Goal: Use online tool/utility: Utilize a website feature to perform a specific function

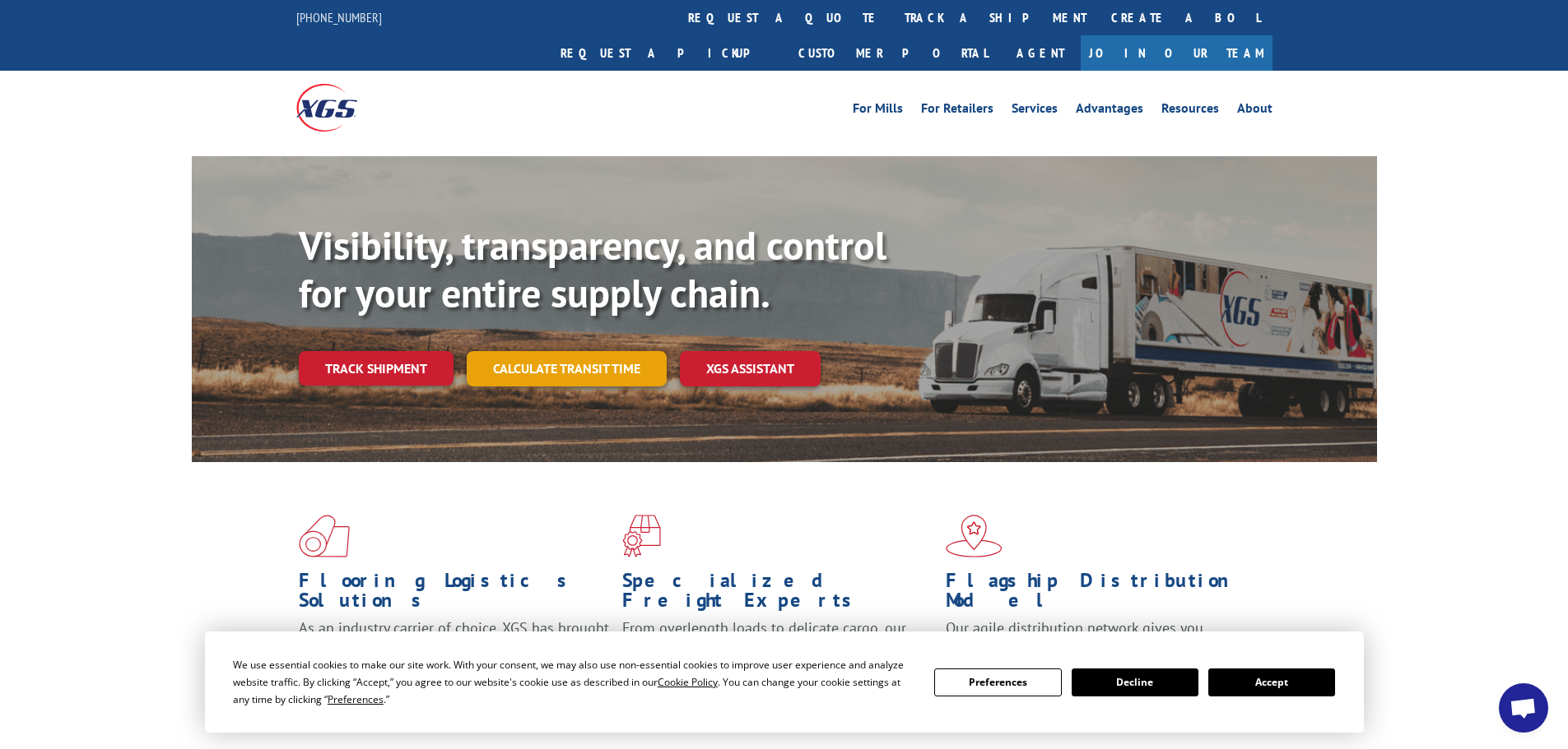
click at [586, 351] on link "Calculate transit time" at bounding box center [567, 369] width 200 height 35
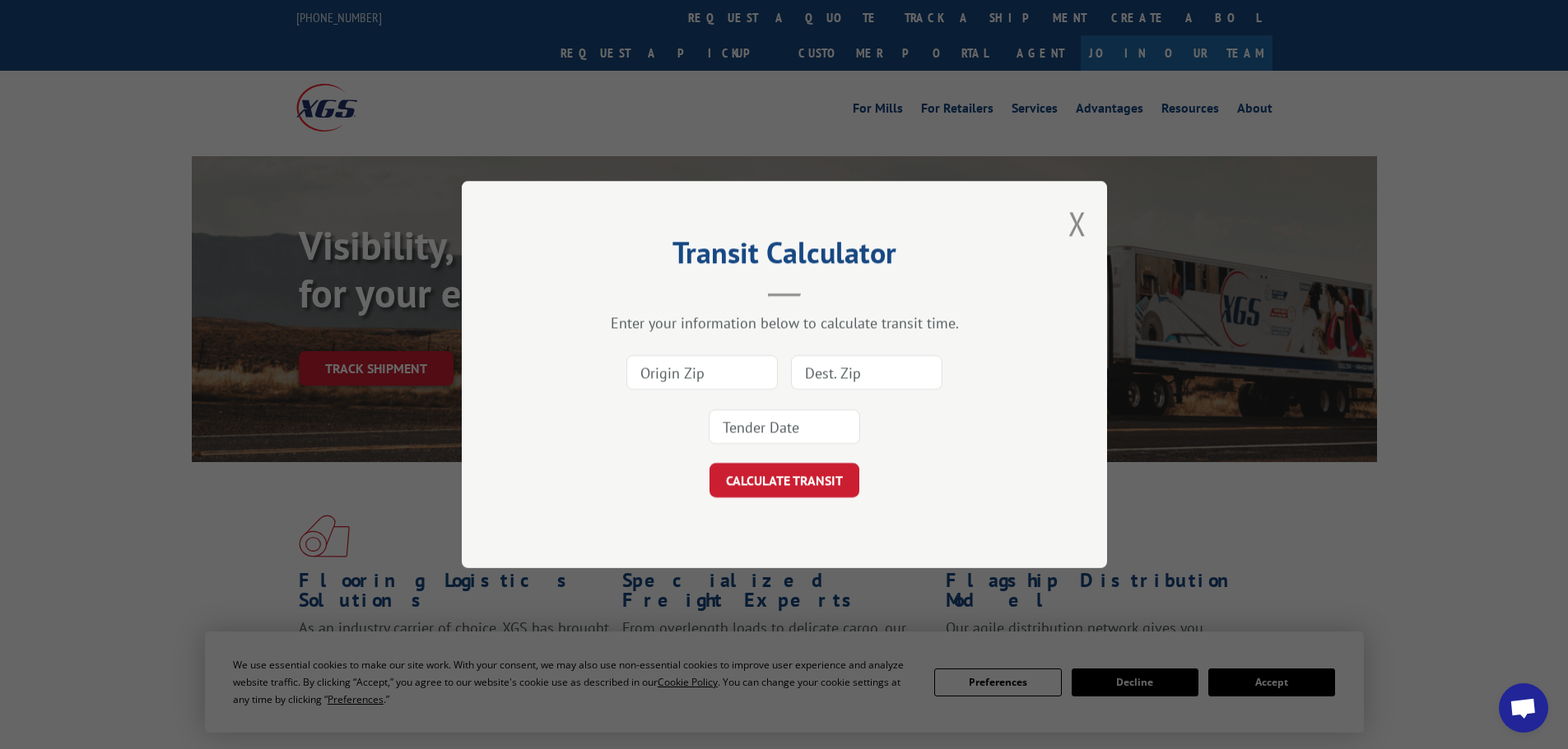
click at [716, 383] on input at bounding box center [701, 372] width 151 height 34
type input "30720"
click at [845, 380] on input at bounding box center [866, 372] width 151 height 34
type input "98178"
click at [759, 439] on input at bounding box center [784, 426] width 151 height 34
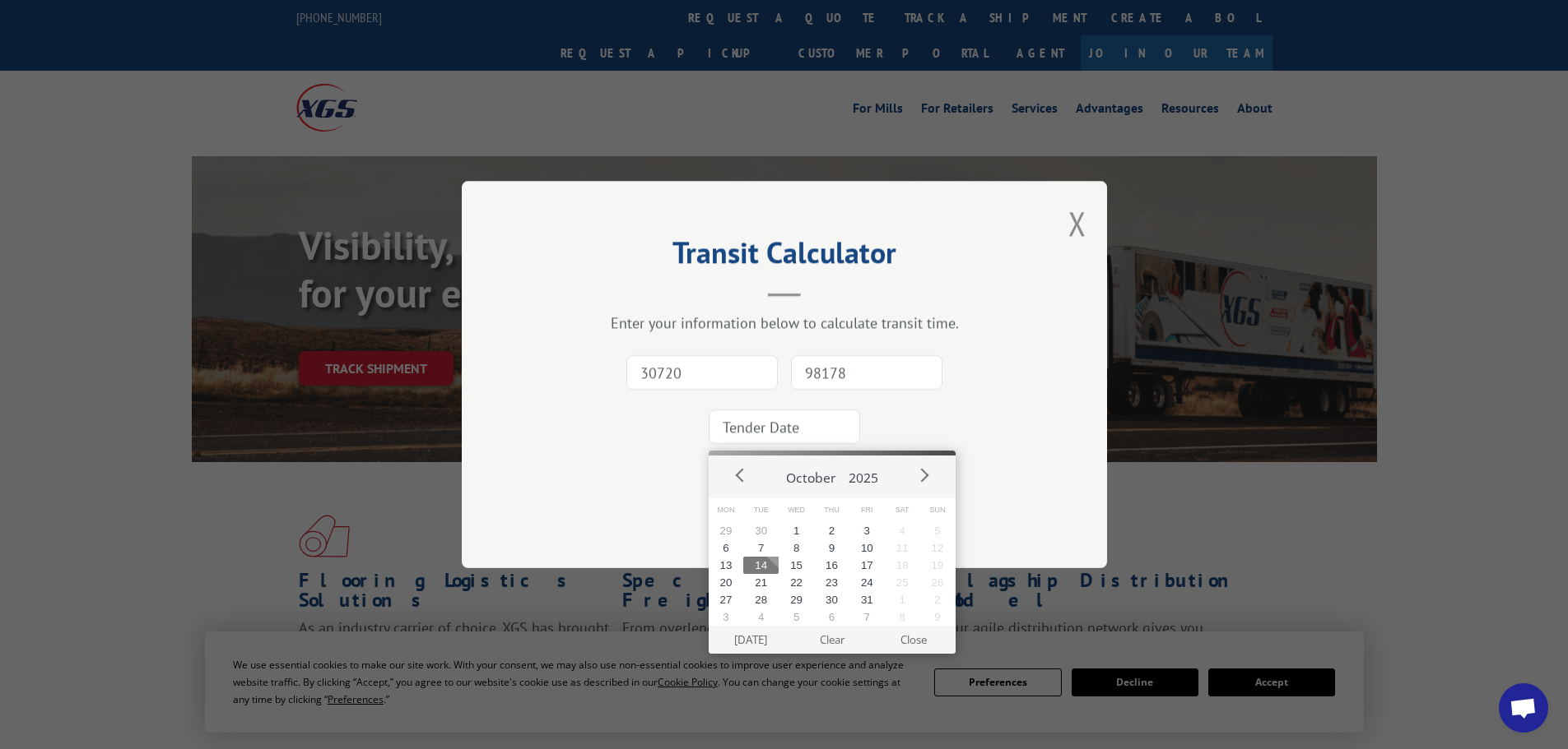
drag, startPoint x: 768, startPoint y: 567, endPoint x: 763, endPoint y: 546, distance: 21.6
click at [768, 566] on button "14" at bounding box center [761, 566] width 35 height 18
type input "[DATE]"
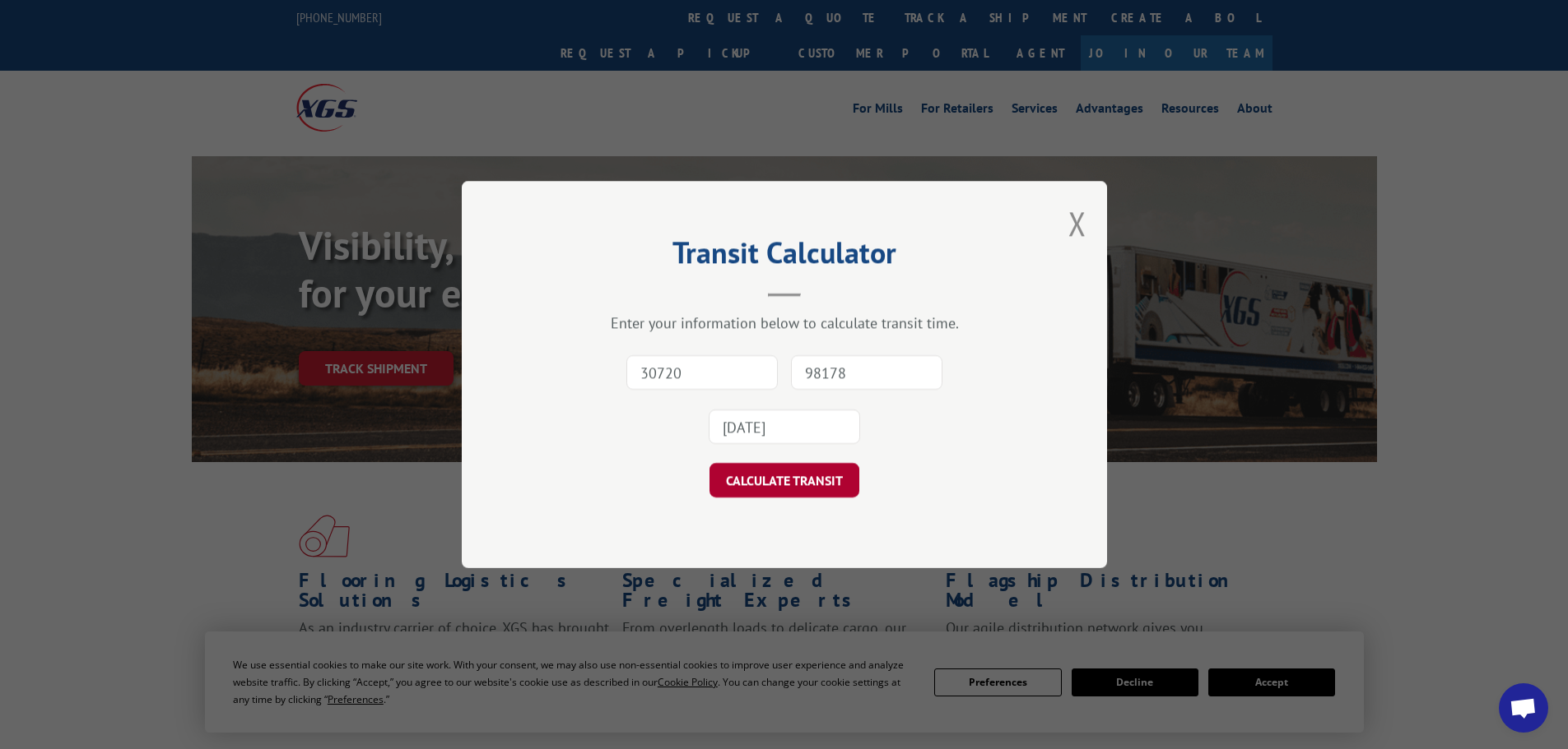
click at [777, 477] on button "CALCULATE TRANSIT" at bounding box center [784, 480] width 149 height 34
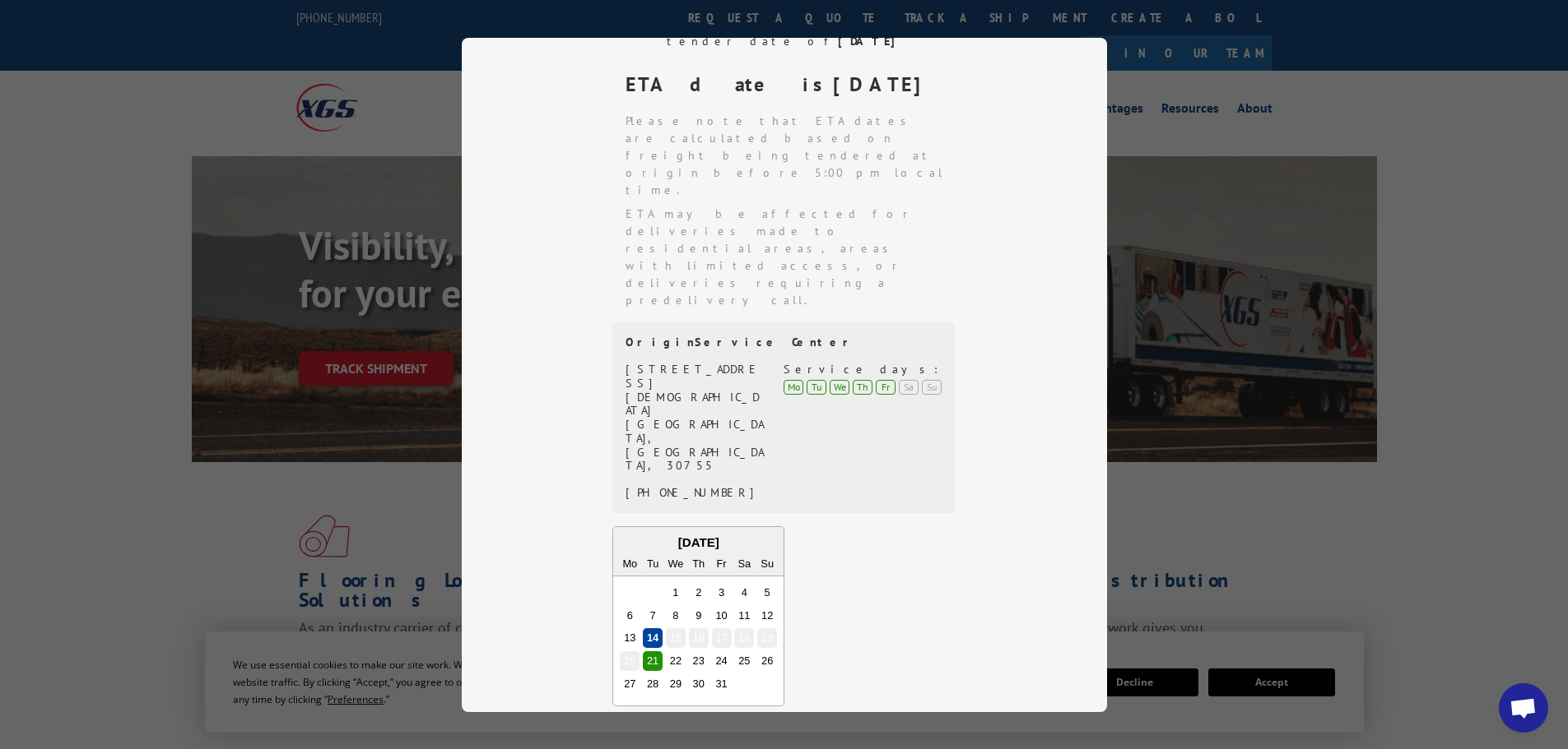
scroll to position [380, 0]
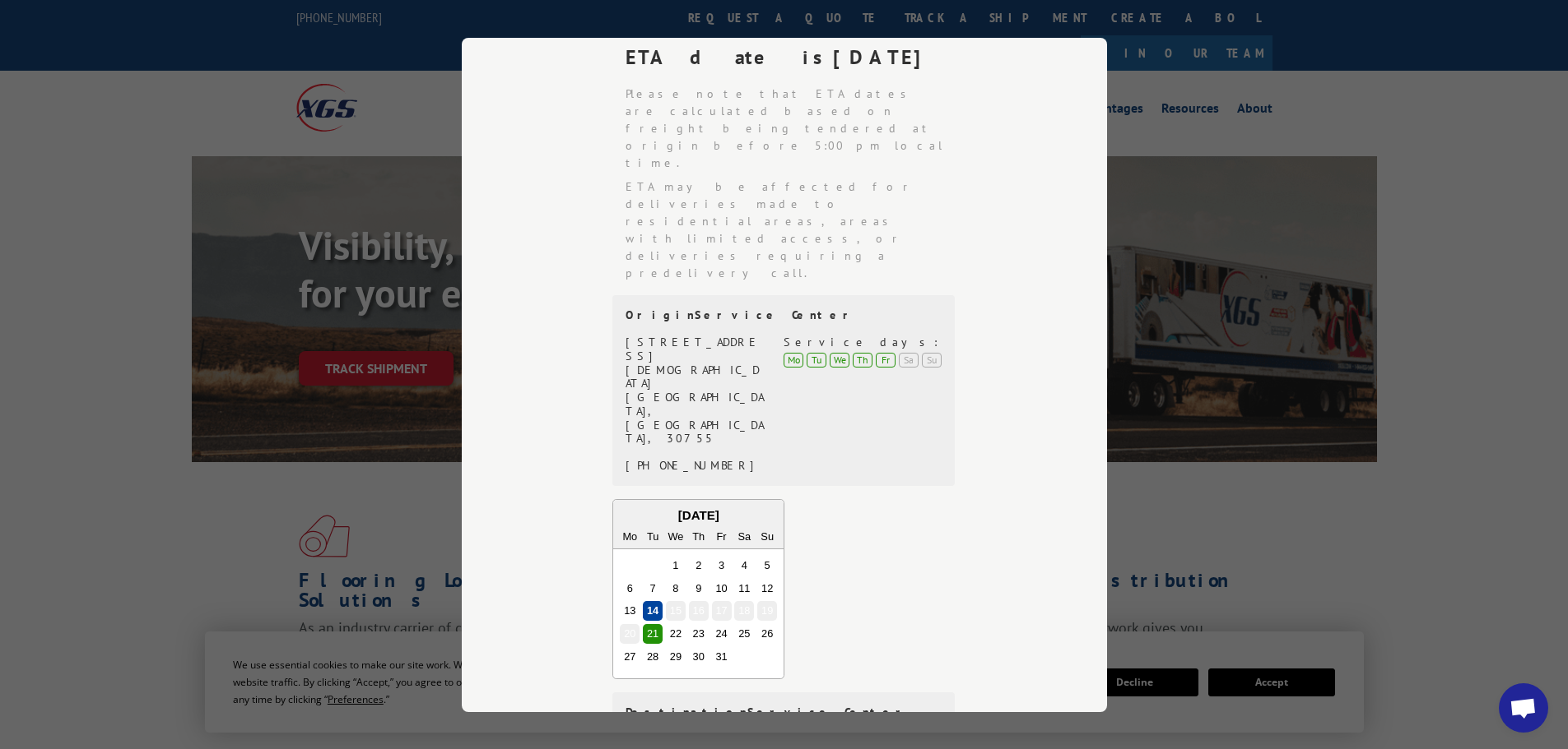
drag, startPoint x: 709, startPoint y: 548, endPoint x: 620, endPoint y: 526, distance: 91.7
copy div "[STREET_ADDRESS]"
